Goal: Task Accomplishment & Management: Manage account settings

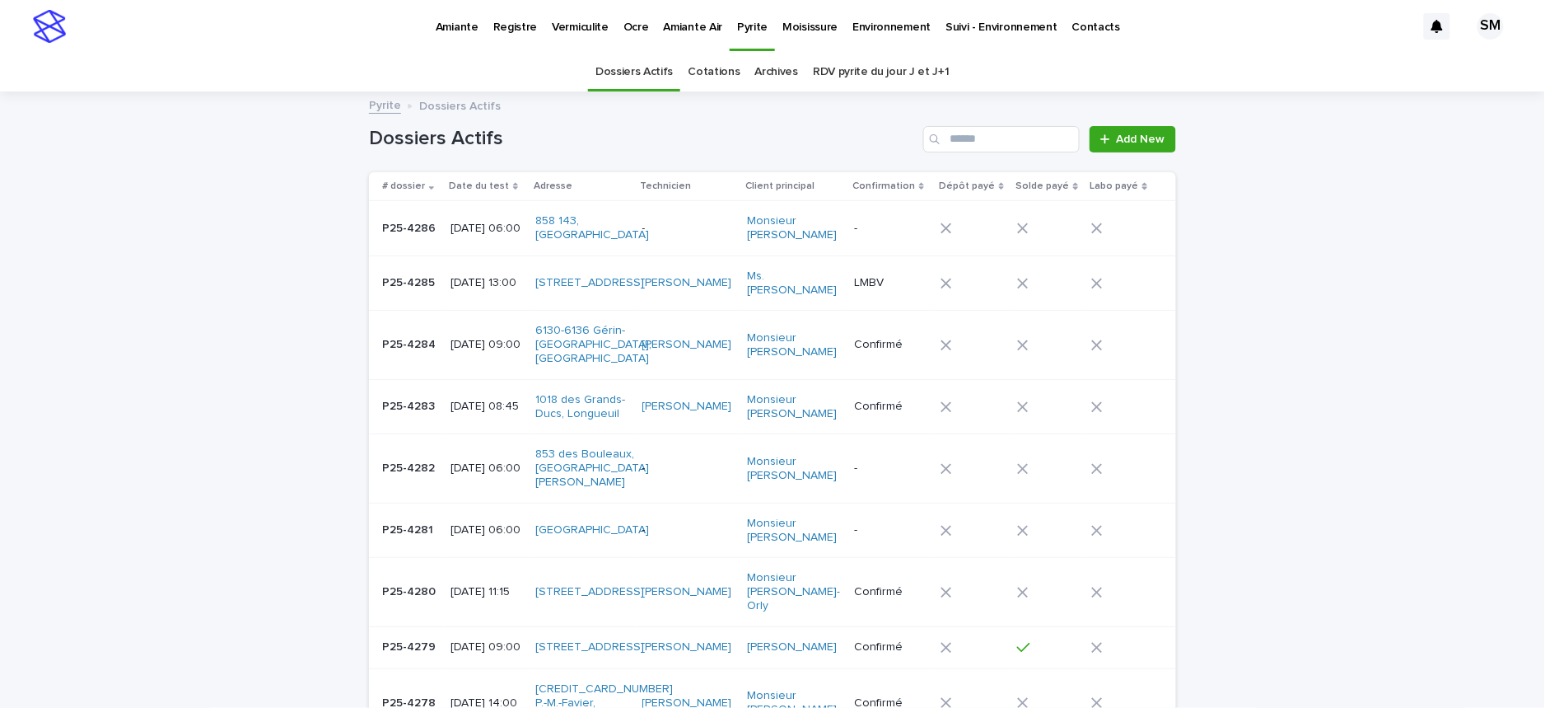
click at [624, 26] on p "Ocre" at bounding box center [637, 17] width 26 height 35
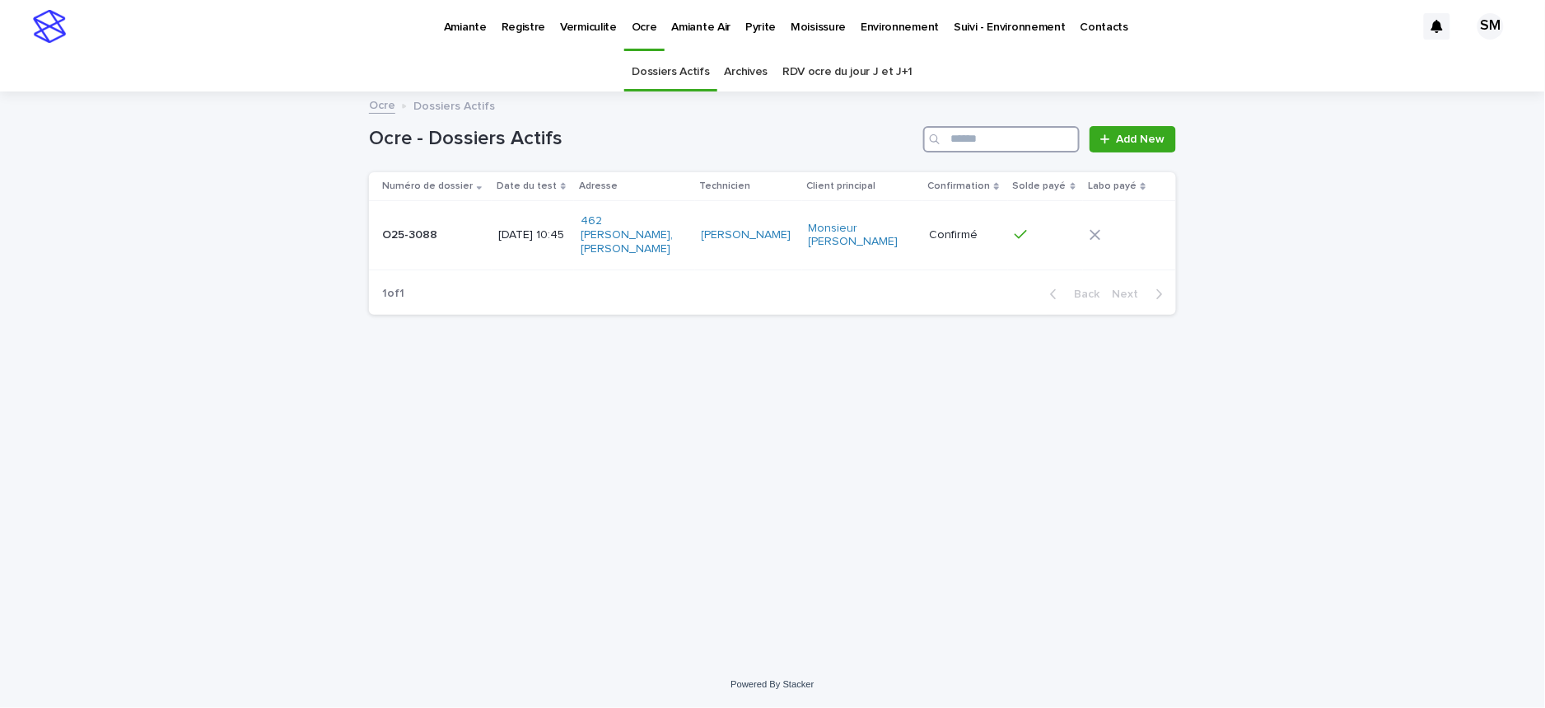
click at [987, 147] on input "Search" at bounding box center [1002, 139] width 157 height 26
type input "********"
click at [397, 247] on td "O25-3088 O25-3088" at bounding box center [430, 235] width 123 height 68
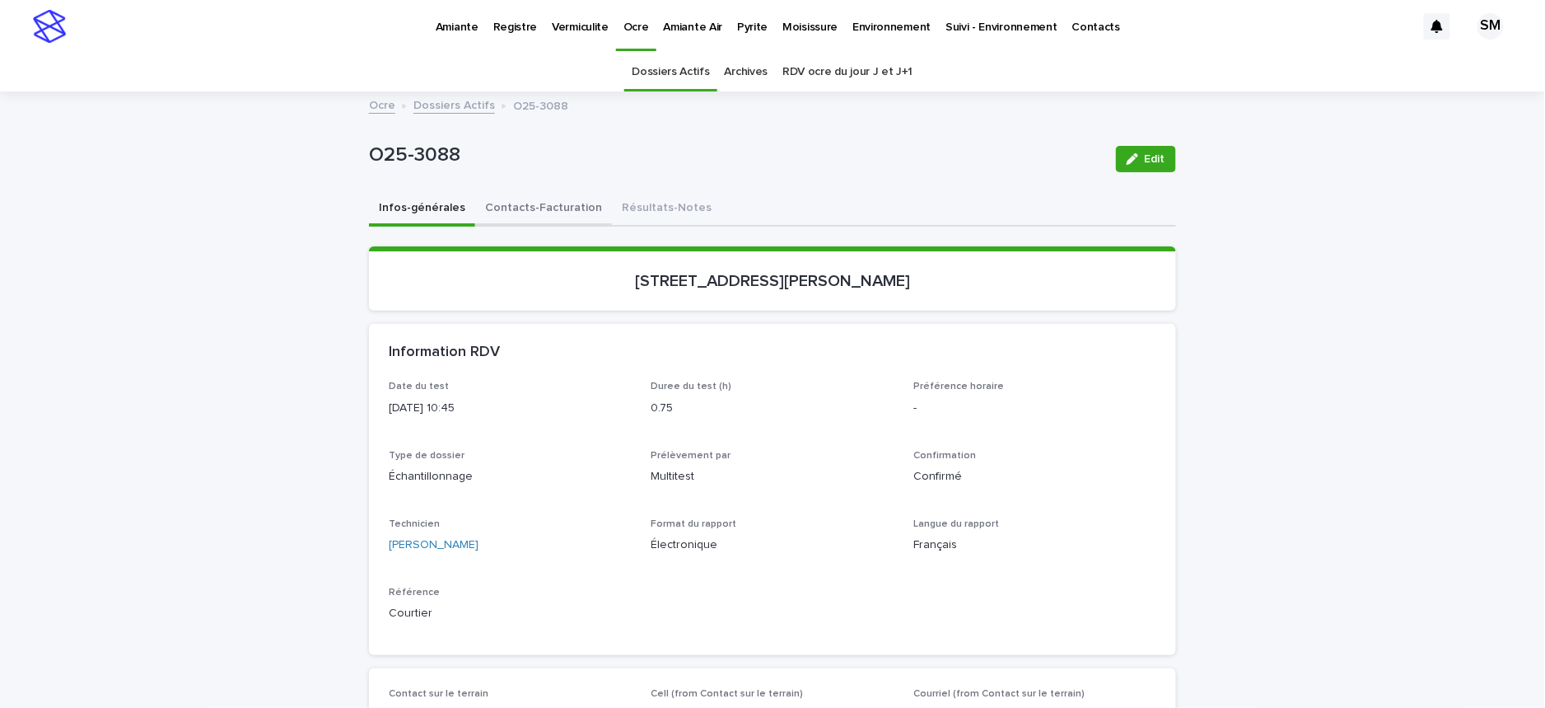
click at [503, 201] on button "Contacts-Facturation" at bounding box center [543, 209] width 137 height 35
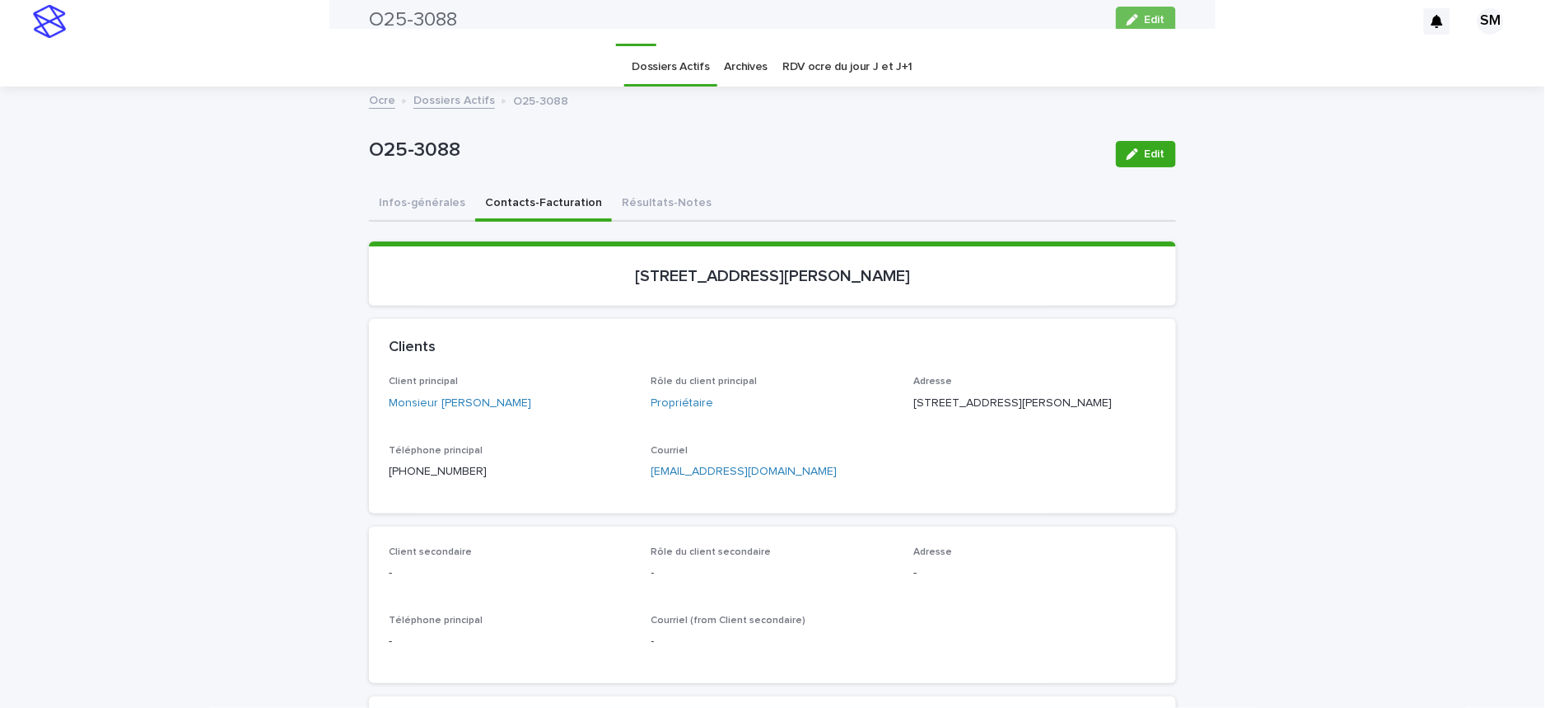
scroll to position [2, 0]
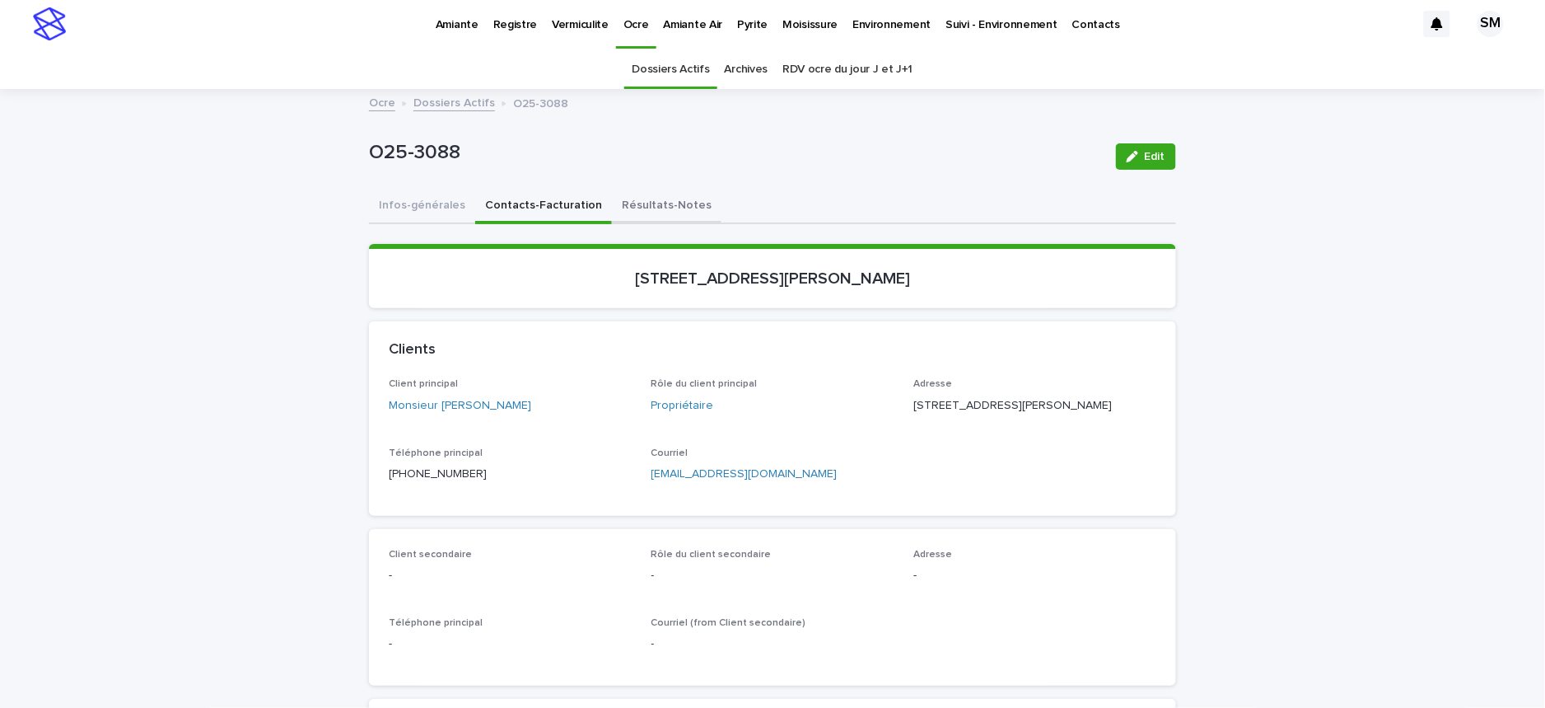
click at [623, 205] on button "Résultats-Notes" at bounding box center [667, 206] width 110 height 35
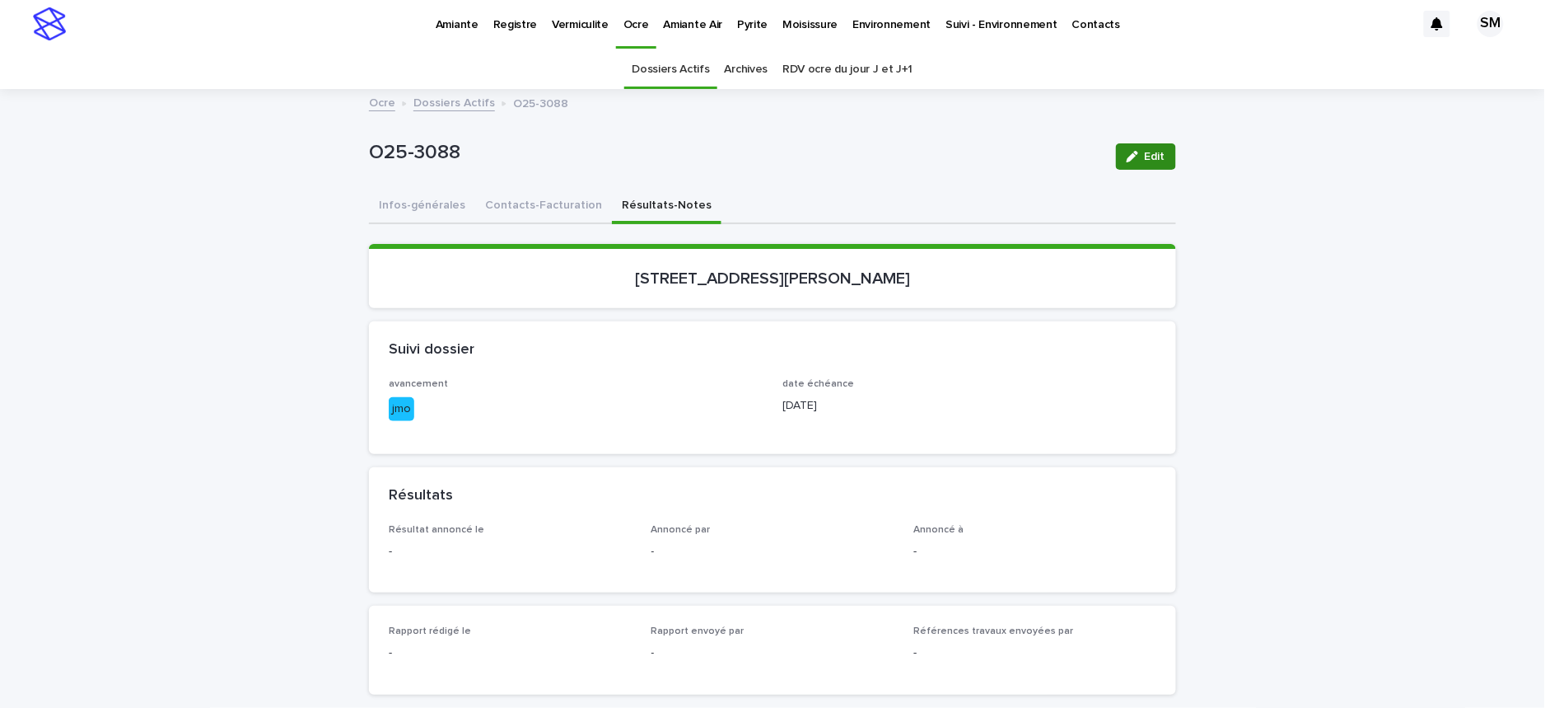
click at [1137, 164] on button "Edit" at bounding box center [1146, 156] width 60 height 26
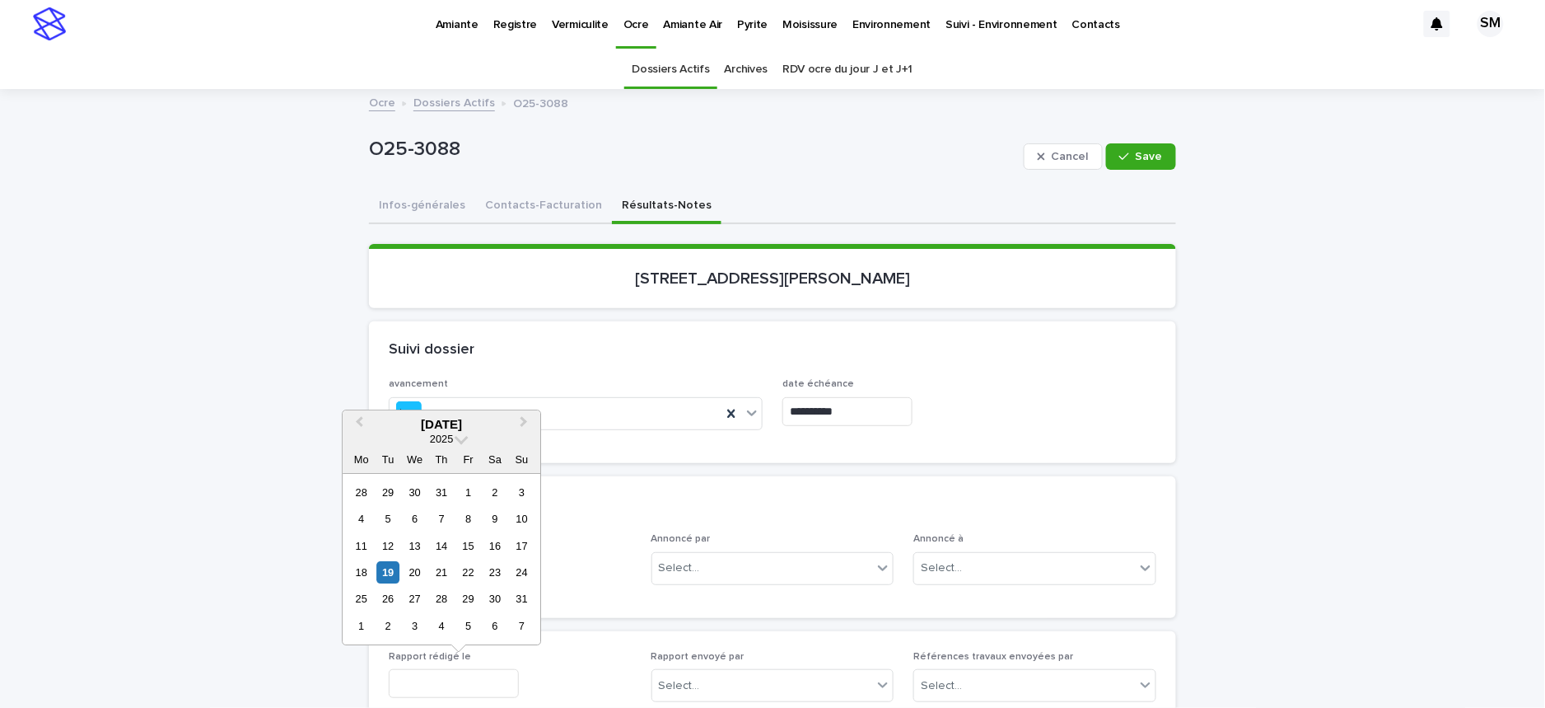
click at [482, 669] on input "text" at bounding box center [454, 683] width 130 height 29
click at [388, 561] on div "19" at bounding box center [388, 572] width 22 height 22
type input "**********"
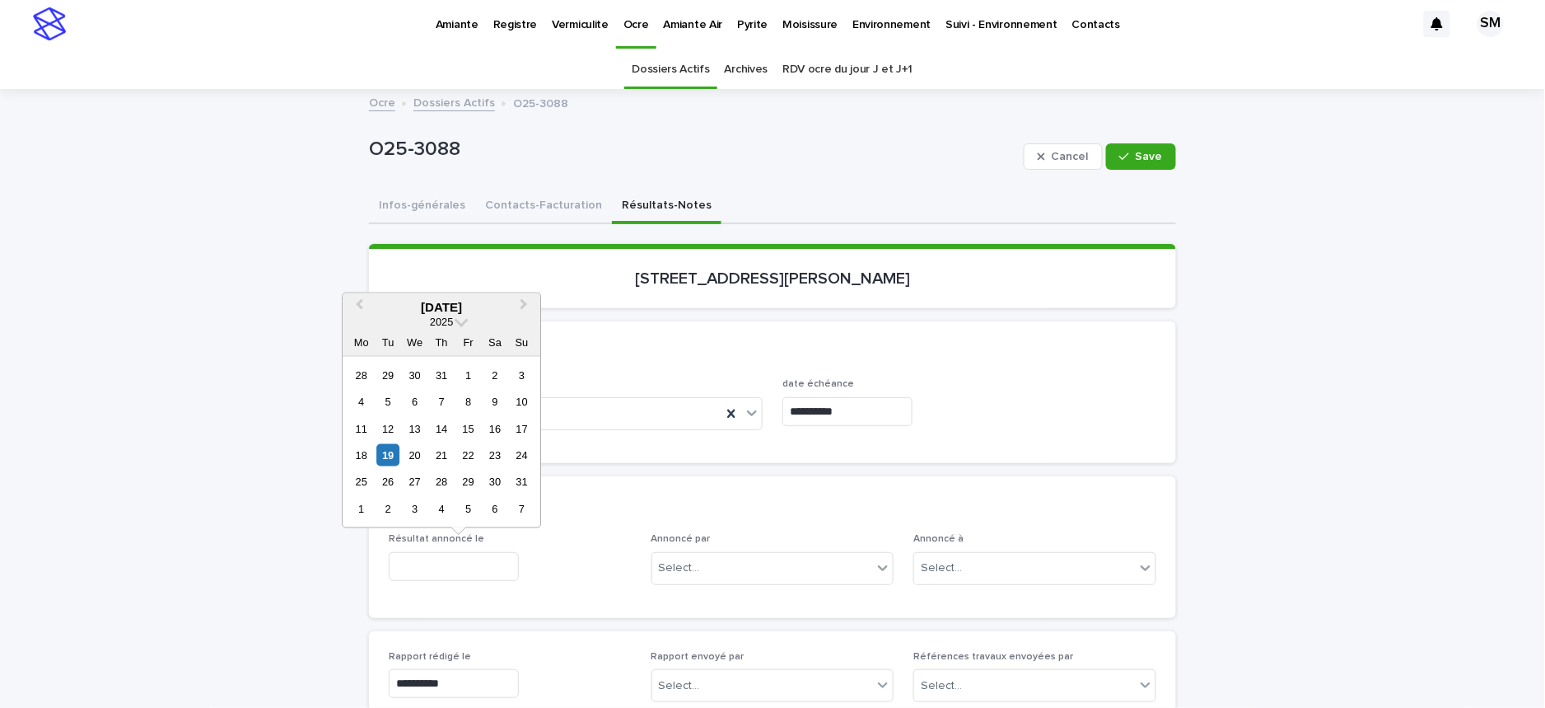
click at [438, 564] on input "text" at bounding box center [454, 566] width 130 height 29
click at [392, 451] on div "19" at bounding box center [388, 455] width 22 height 22
type input "**********"
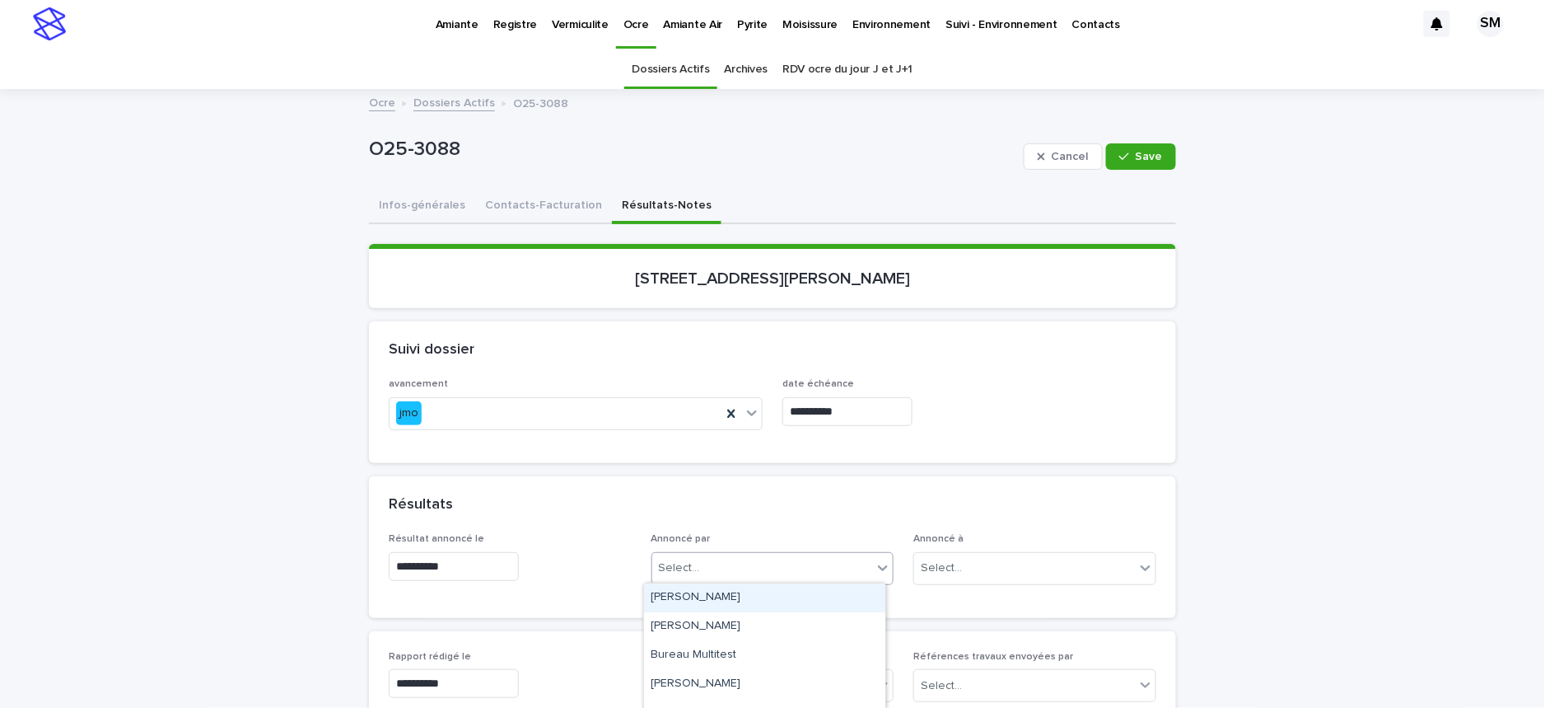
click at [690, 558] on div "Select..." at bounding box center [762, 567] width 221 height 27
type input "**"
click at [688, 624] on div "Sabrine Metahni" at bounding box center [764, 626] width 241 height 29
click at [1120, 153] on icon "button" at bounding box center [1125, 157] width 10 height 12
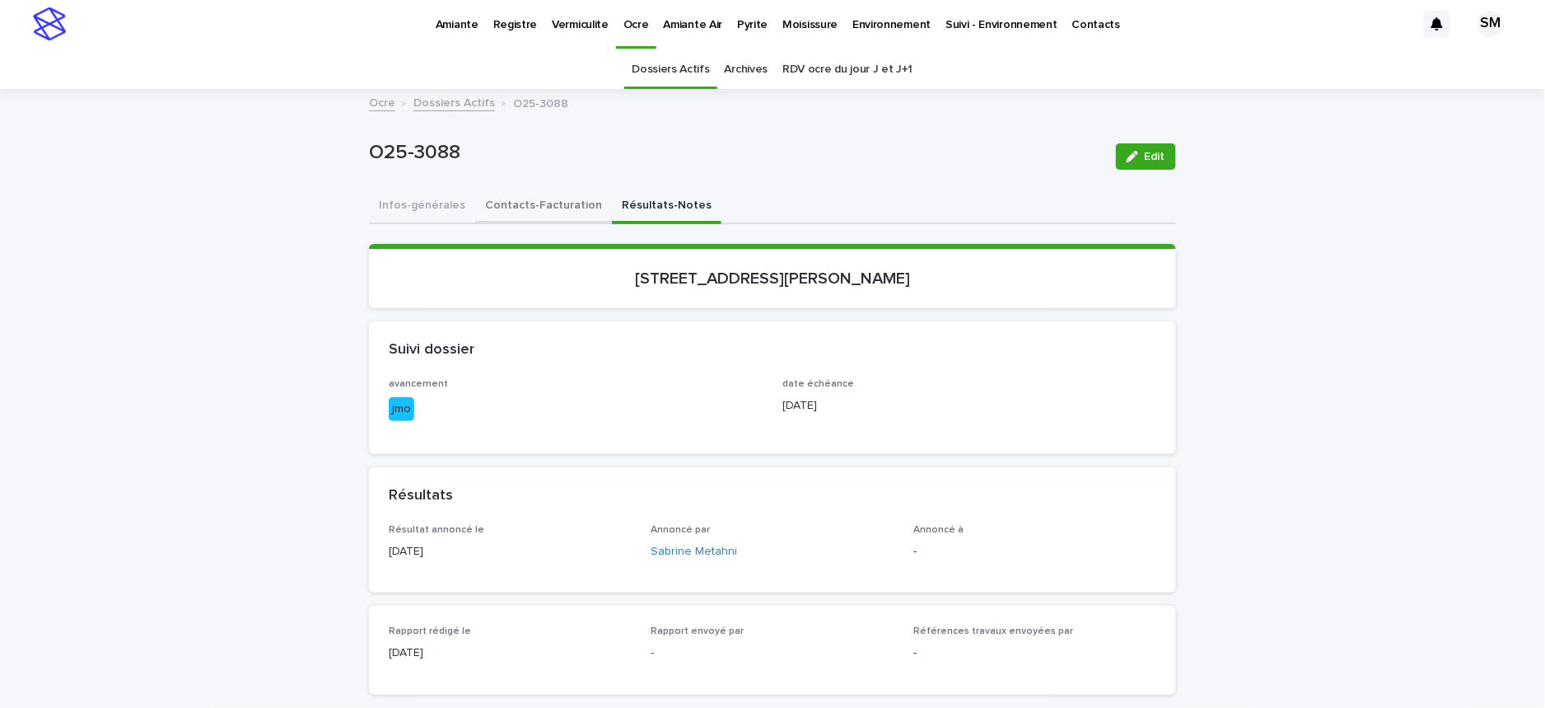
click at [541, 199] on button "Contacts-Facturation" at bounding box center [543, 206] width 137 height 35
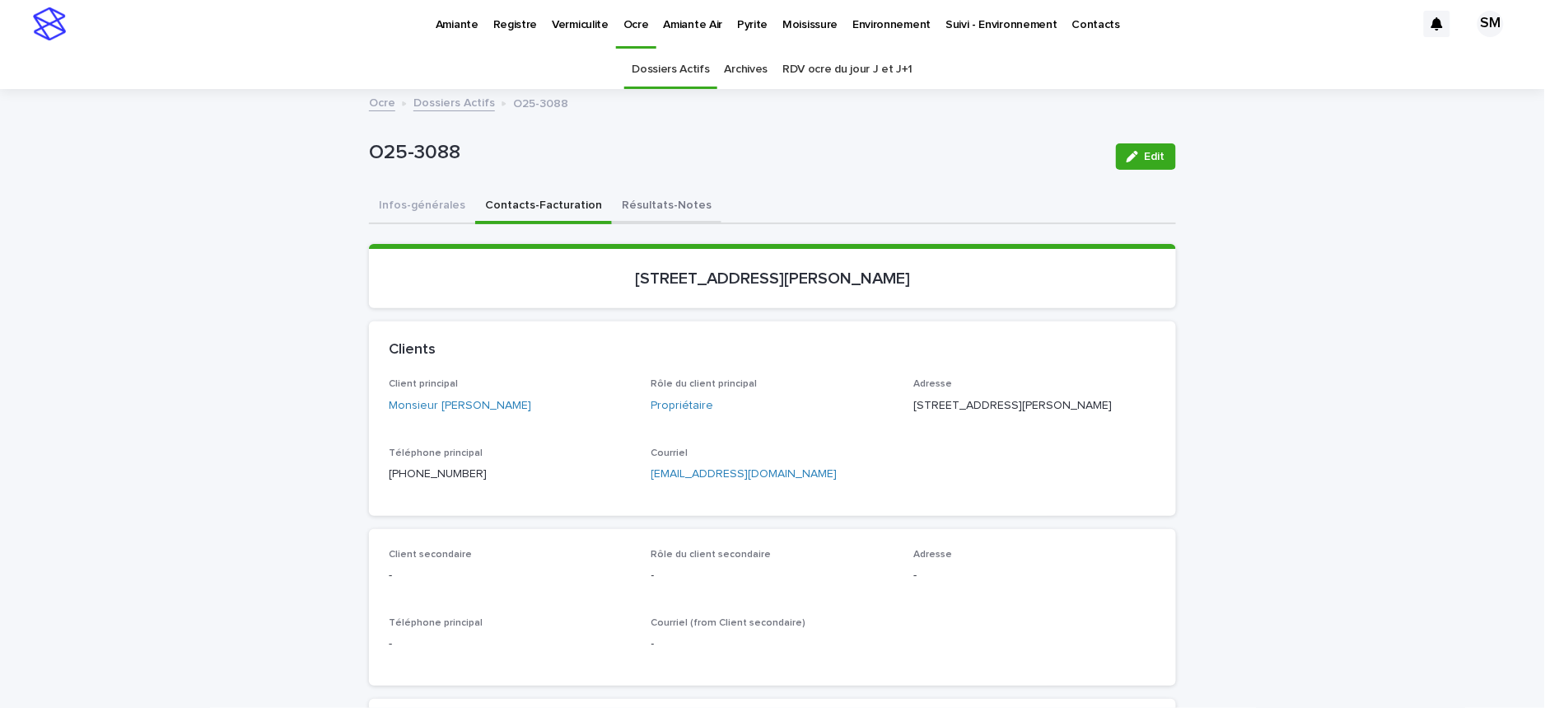
click at [627, 206] on button "Résultats-Notes" at bounding box center [667, 206] width 110 height 35
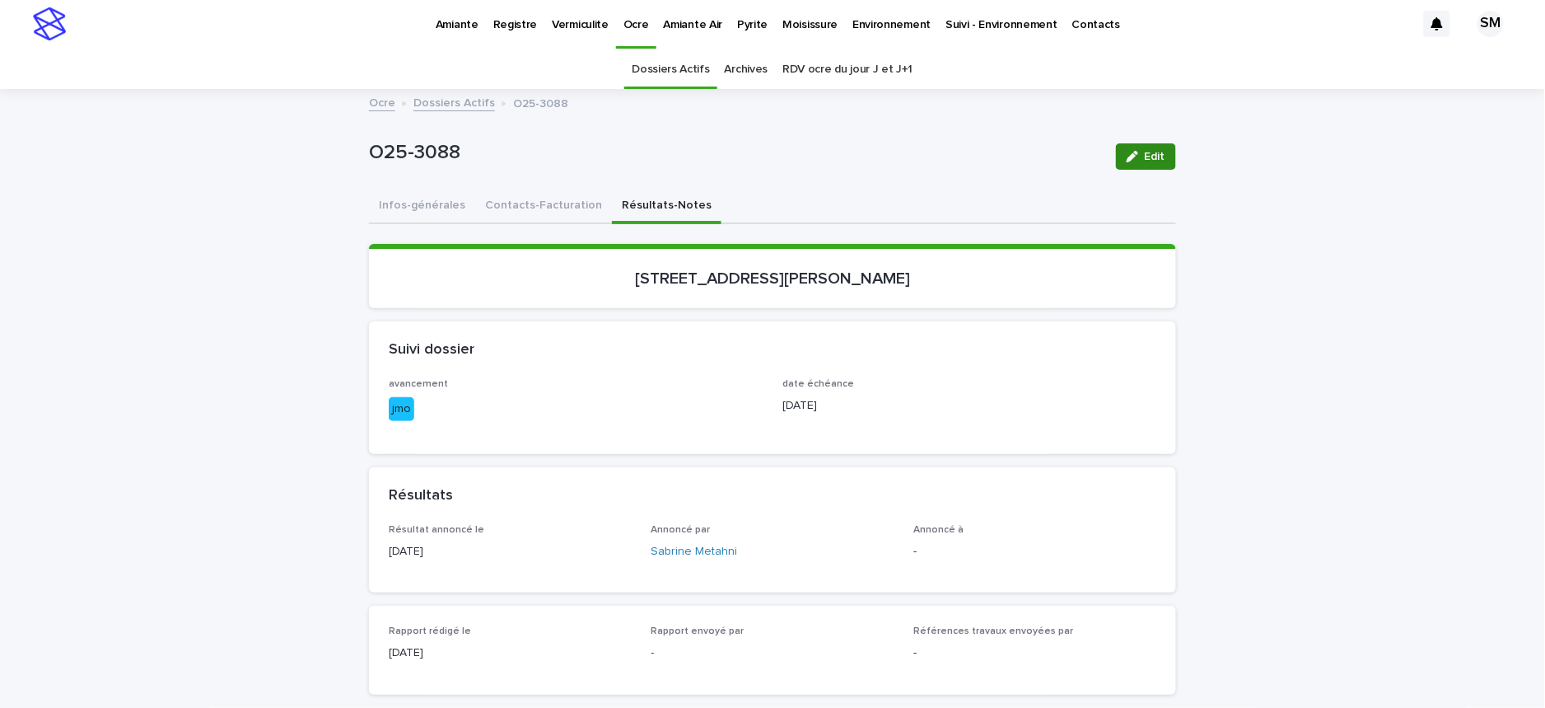
click at [1145, 155] on span "Edit" at bounding box center [1155, 157] width 21 height 12
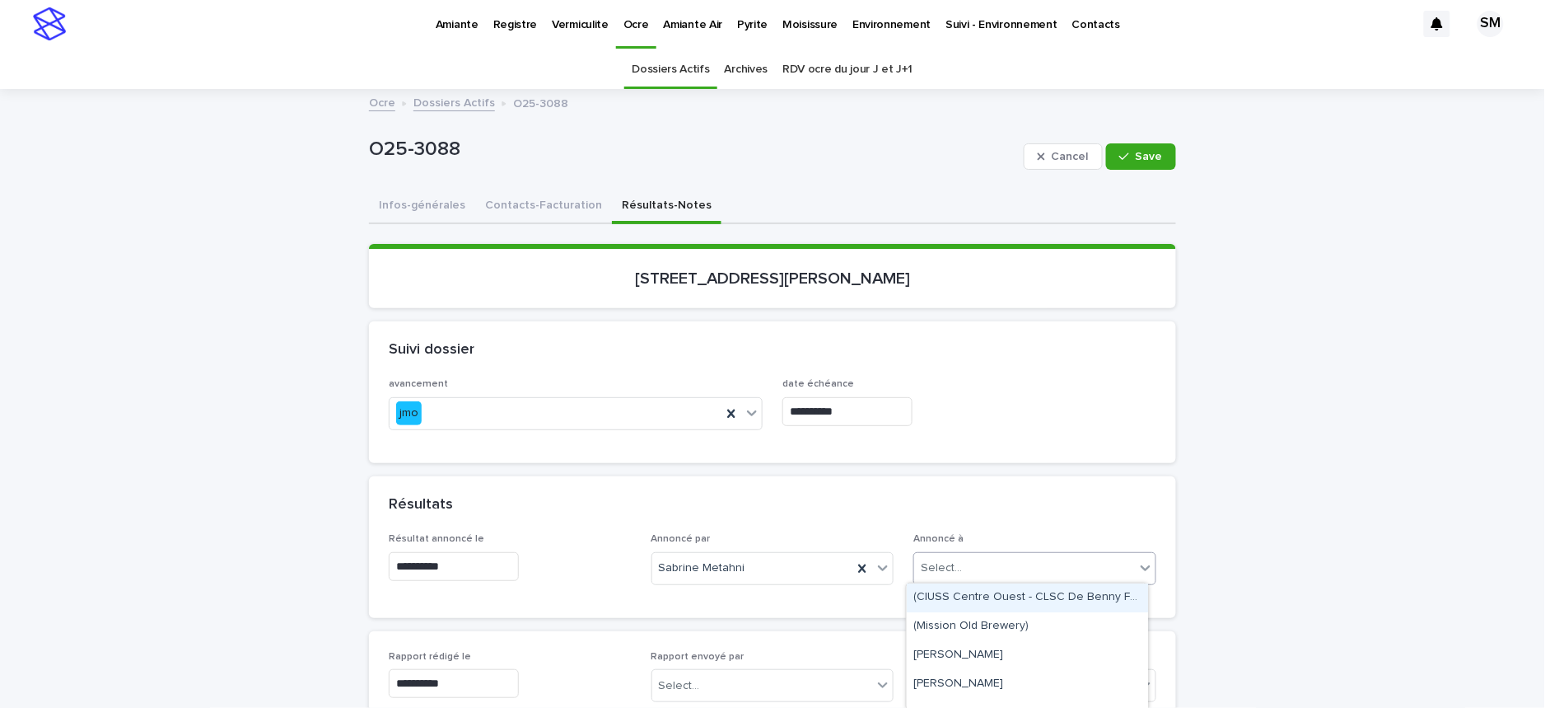
click at [965, 557] on div "Select..." at bounding box center [1024, 567] width 221 height 27
type input "********"
click at [978, 599] on div "Monsieur Éric-Pierre Ménard" at bounding box center [1027, 597] width 241 height 29
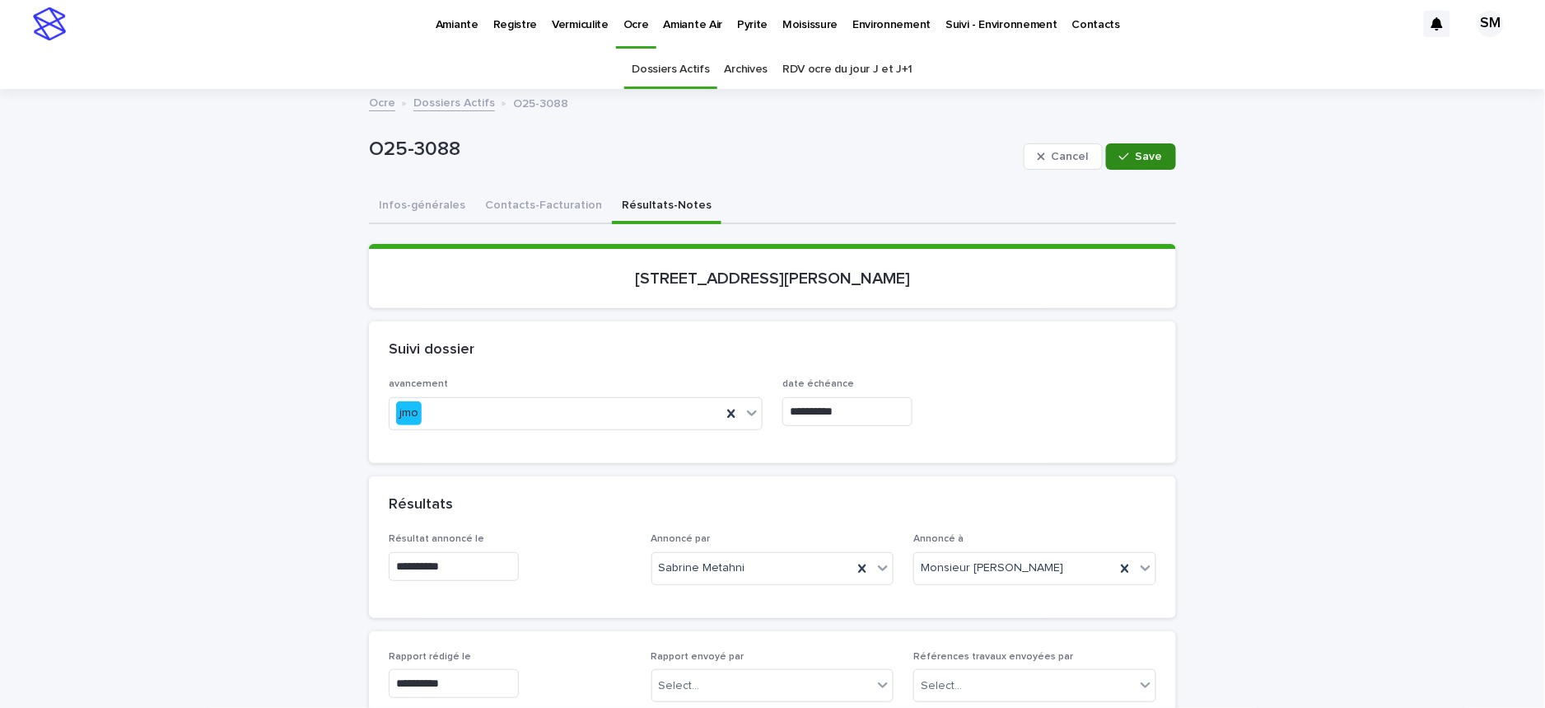
click at [1121, 159] on icon "button" at bounding box center [1125, 157] width 10 height 12
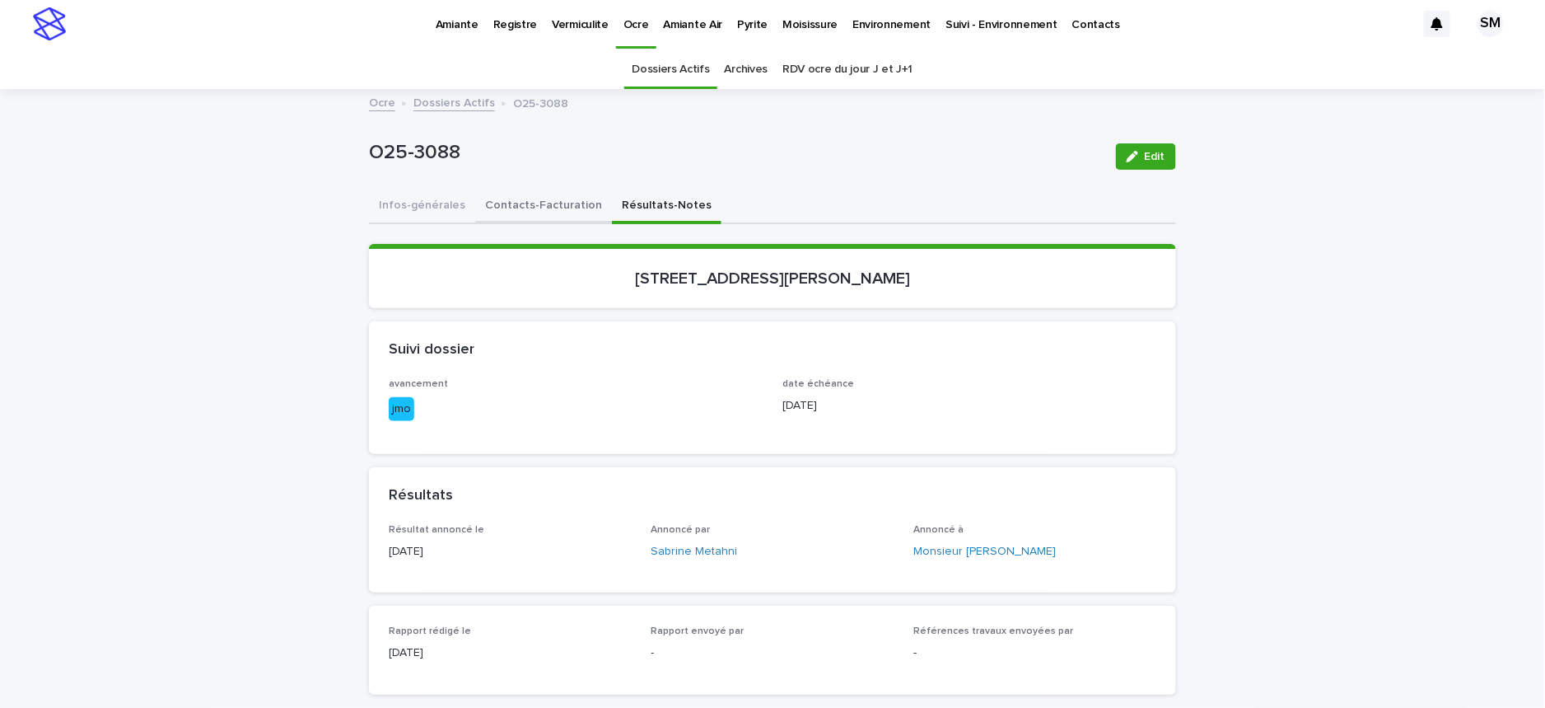
click at [534, 203] on button "Contacts-Facturation" at bounding box center [543, 206] width 137 height 35
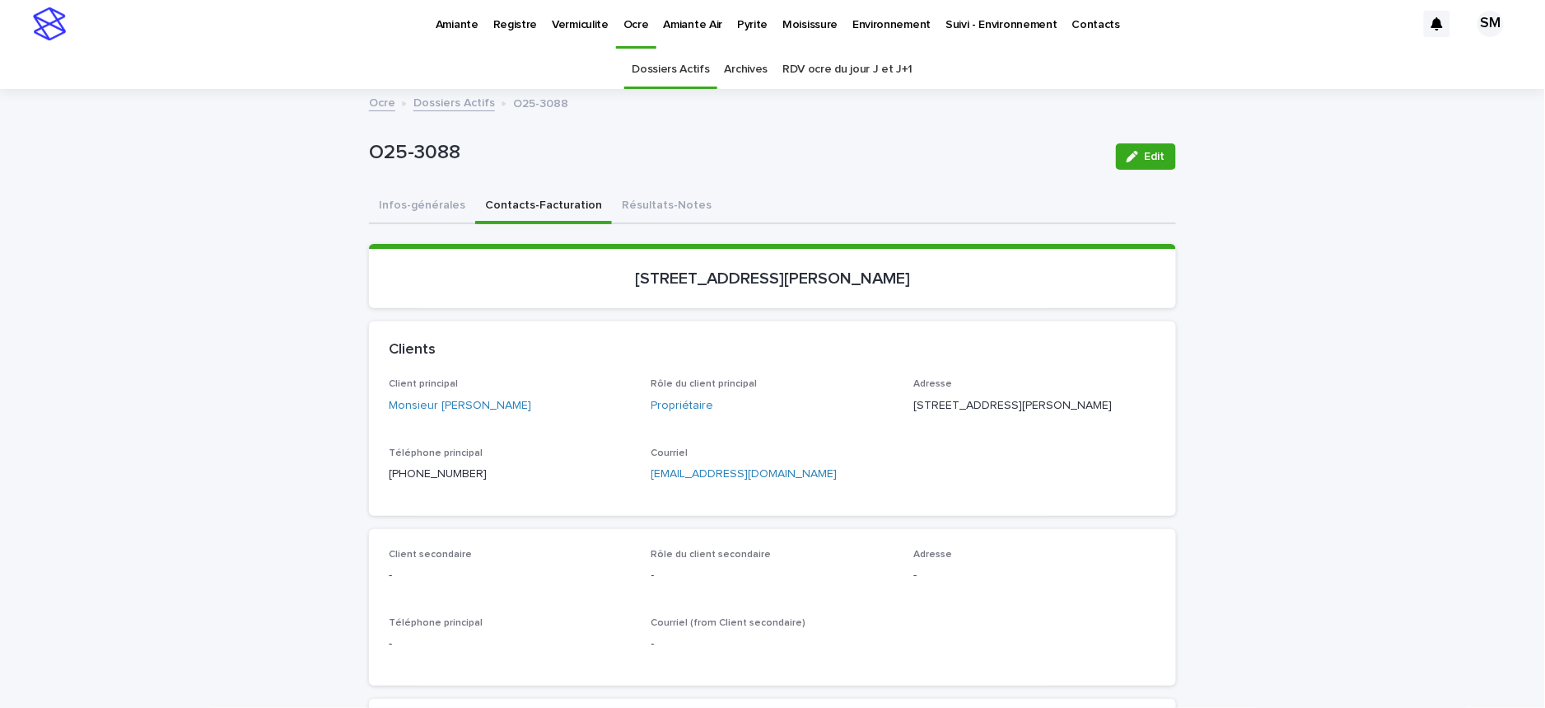
click at [1045, 177] on div "O25-3088 Edit" at bounding box center [772, 157] width 807 height 66
click at [652, 213] on button "Résultats-Notes" at bounding box center [667, 206] width 110 height 35
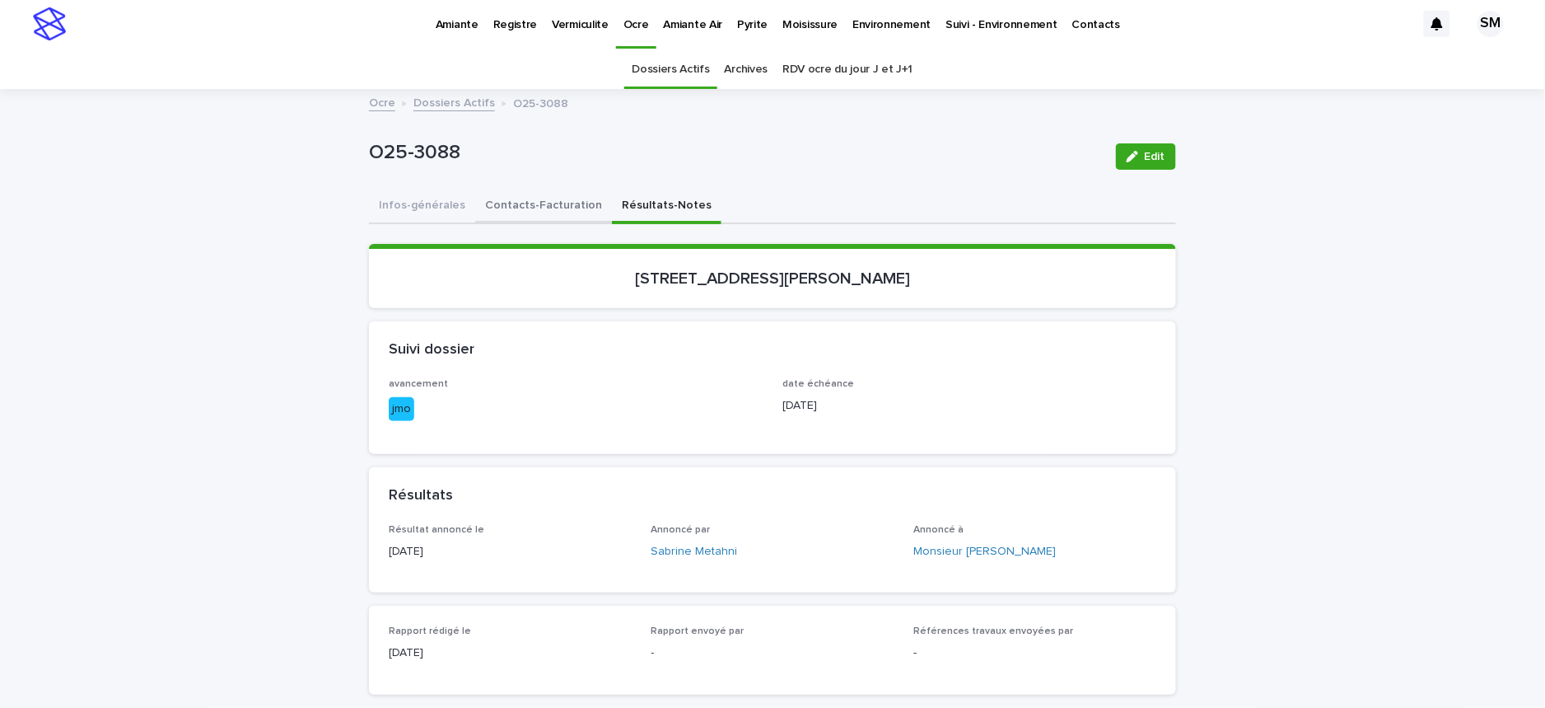
click at [531, 213] on button "Contacts-Facturation" at bounding box center [543, 206] width 137 height 35
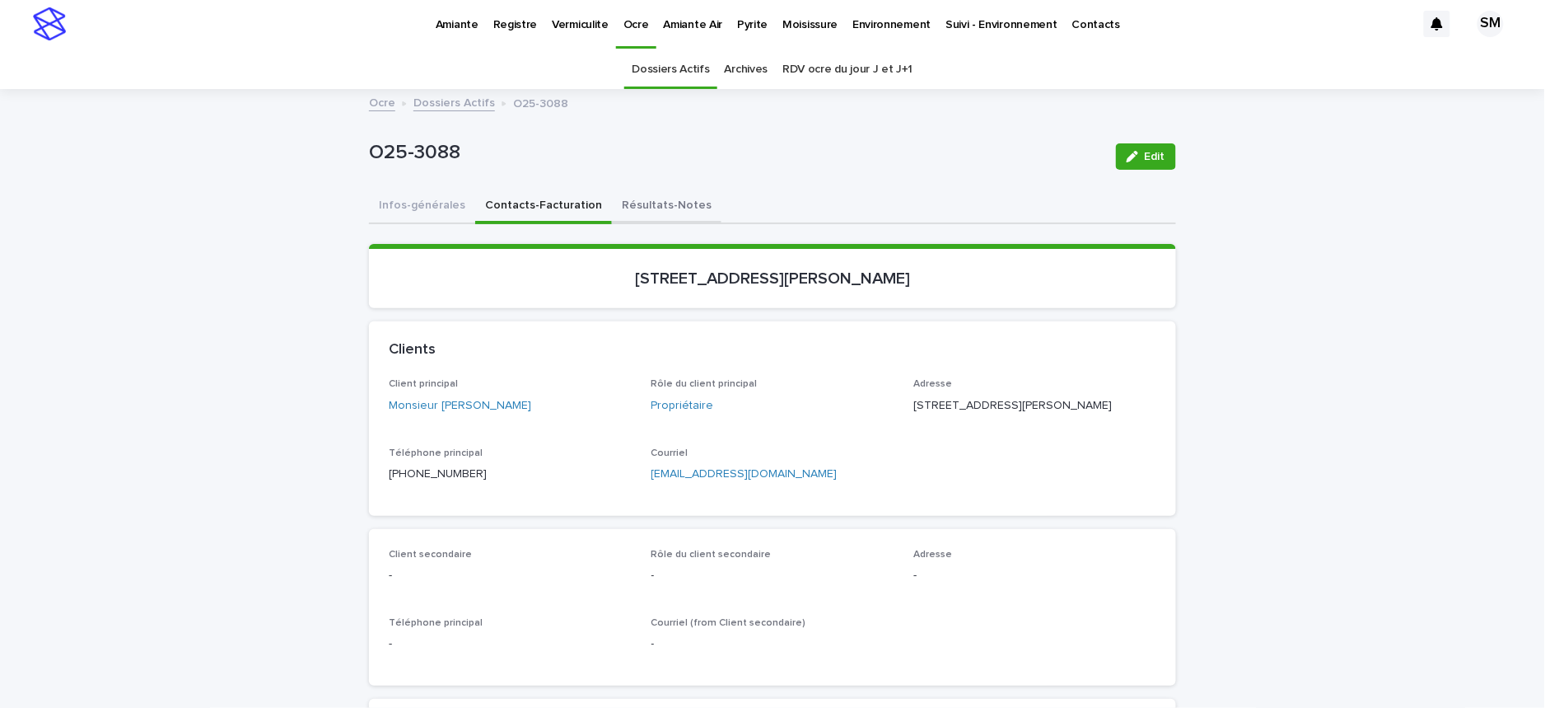
click at [617, 199] on button "Résultats-Notes" at bounding box center [667, 206] width 110 height 35
